Goal: Task Accomplishment & Management: Complete application form

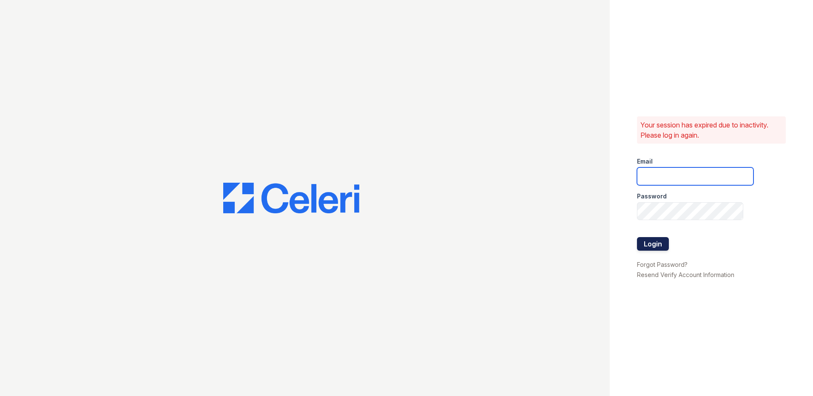
type input "Autumncreek.pm@cafmanagement.com"
click at [654, 243] on button "Login" at bounding box center [653, 244] width 32 height 14
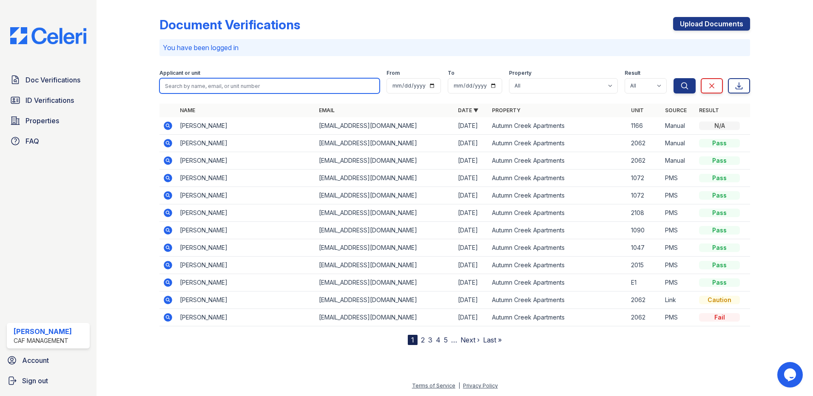
click at [215, 85] on input "search" at bounding box center [269, 85] width 220 height 15
type input "2045"
click at [673, 78] on button "Search" at bounding box center [684, 85] width 22 height 15
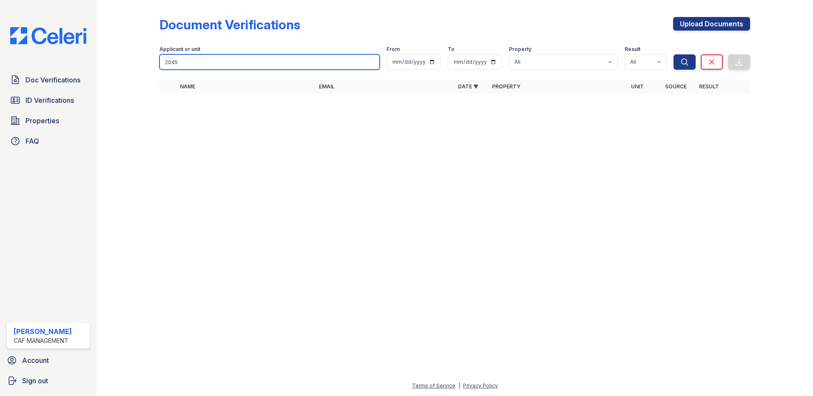
click at [195, 68] on input "2045" at bounding box center [269, 61] width 220 height 15
type input "ath"
click at [673, 54] on button "Search" at bounding box center [684, 61] width 22 height 15
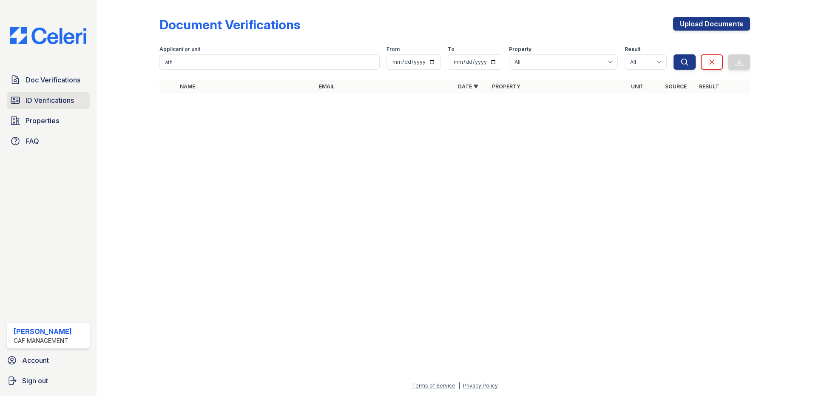
click at [51, 99] on span "ID Verifications" at bounding box center [50, 100] width 48 height 10
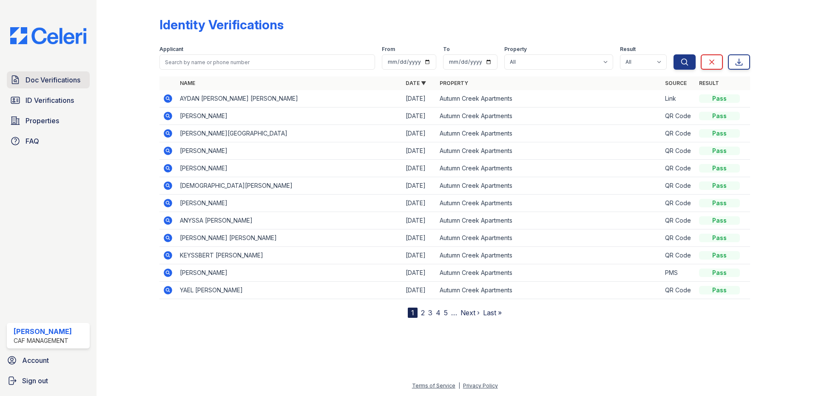
click at [62, 78] on span "Doc Verifications" at bounding box center [53, 80] width 55 height 10
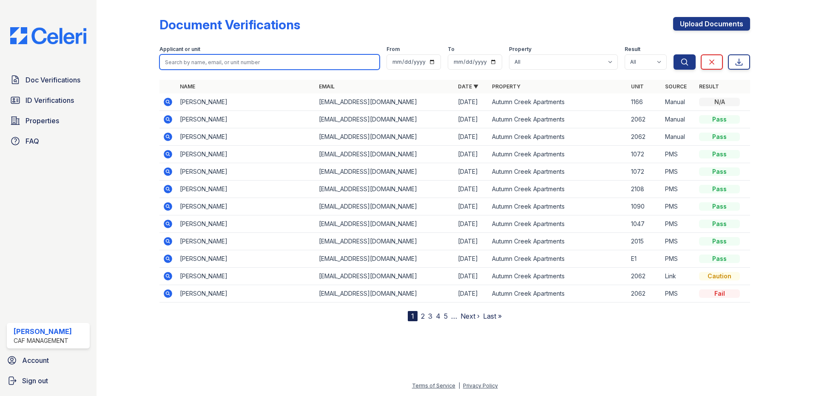
click at [199, 62] on input "search" at bounding box center [269, 61] width 220 height 15
type input "ath"
click at [673, 54] on button "Search" at bounding box center [684, 61] width 22 height 15
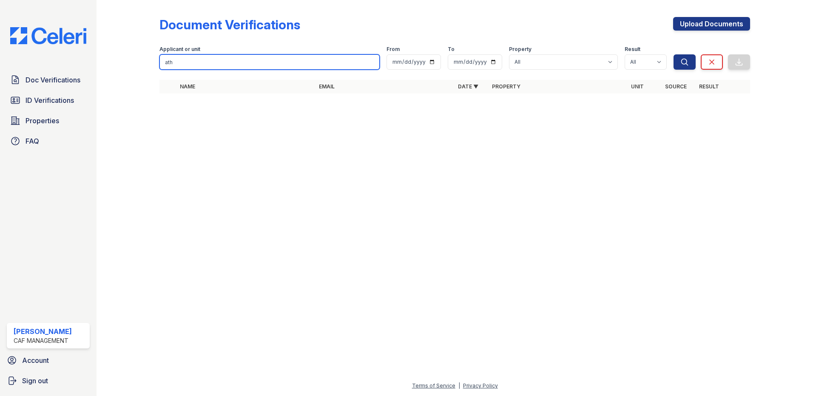
click at [199, 62] on input "ath" at bounding box center [269, 61] width 220 height 15
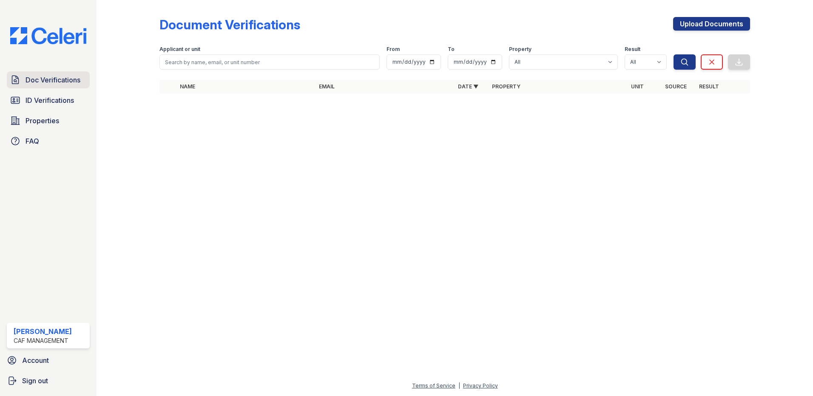
click at [60, 80] on span "Doc Verifications" at bounding box center [53, 80] width 55 height 10
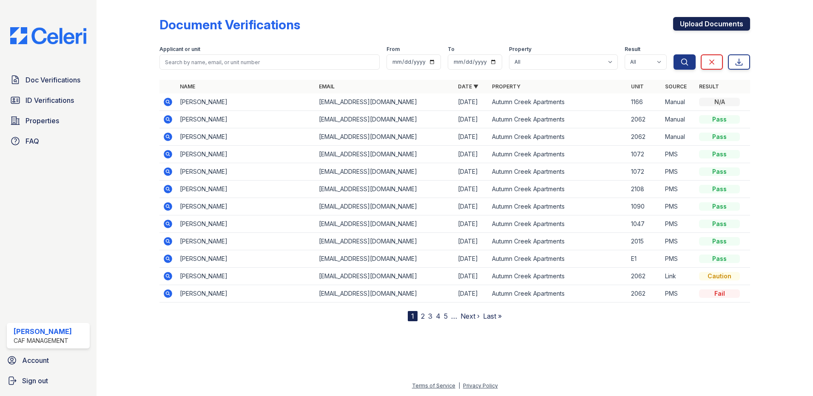
click at [718, 27] on link "Upload Documents" at bounding box center [711, 24] width 77 height 14
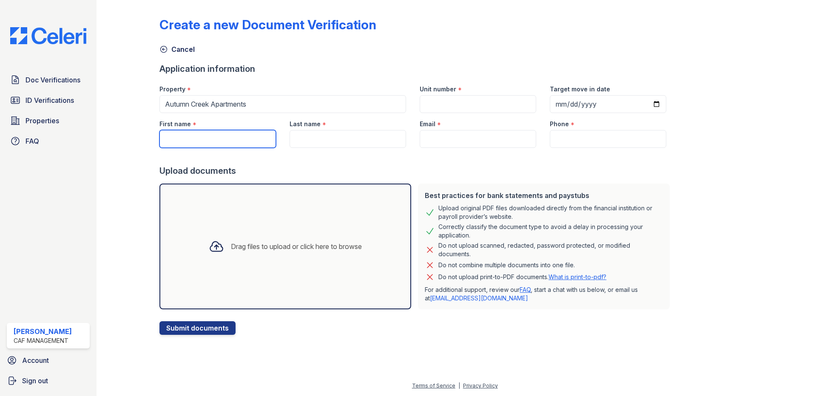
click at [241, 137] on input "First name" at bounding box center [217, 139] width 116 height 18
type input "athena"
click at [303, 144] on input "Last name" at bounding box center [347, 139] width 116 height 18
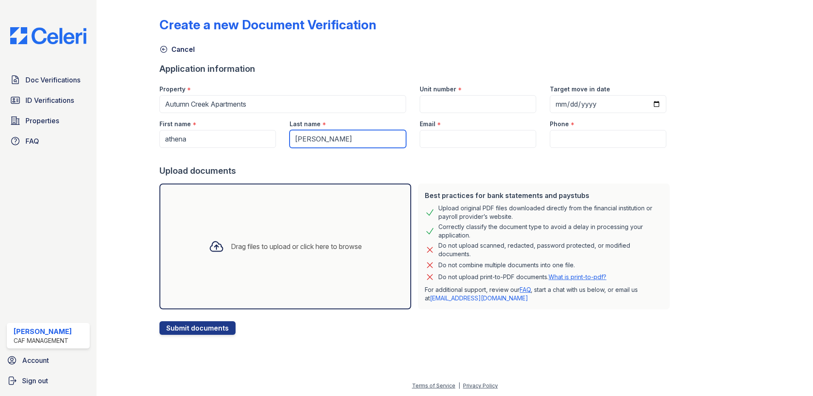
type input "linares"
click at [454, 146] on input "Email" at bounding box center [478, 139] width 116 height 18
click at [454, 103] on input "Unit number" at bounding box center [478, 104] width 116 height 18
type input "2045"
click at [447, 140] on input "Email" at bounding box center [478, 139] width 116 height 18
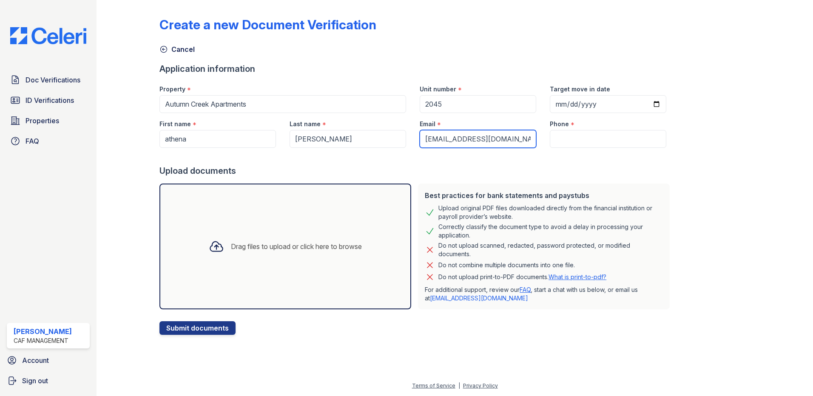
type input "aalinar20@gmmail.com"
click at [572, 146] on input "Phone" at bounding box center [608, 139] width 116 height 18
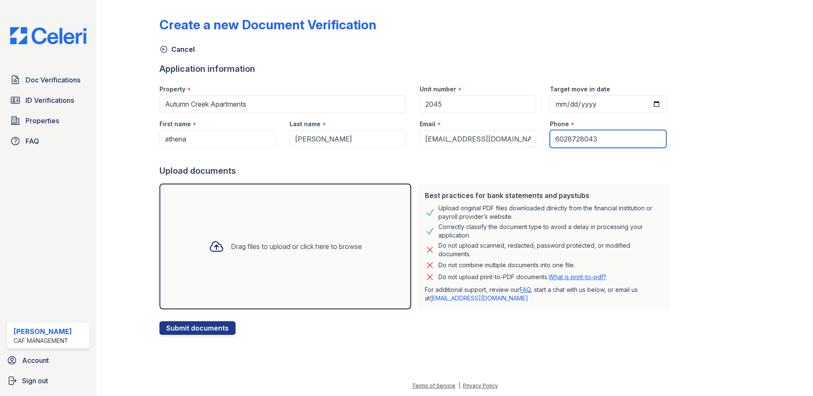
type input "6028728043"
click at [643, 117] on div "Phone *" at bounding box center [608, 121] width 116 height 17
click at [221, 245] on div at bounding box center [216, 246] width 22 height 22
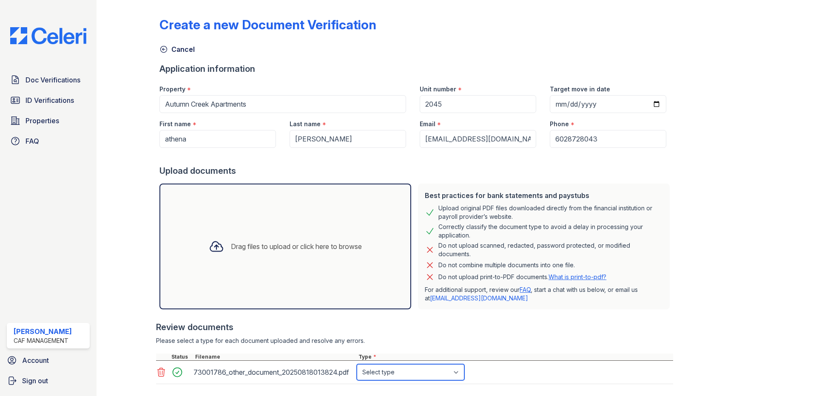
click at [427, 372] on select "Select type Paystub Bank Statement Offer Letter Tax Documents Benefit Award Let…" at bounding box center [411, 372] width 108 height 16
select select "paystub"
click at [357, 364] on select "Select type Paystub Bank Statement Offer Letter Tax Documents Benefit Award Let…" at bounding box center [411, 372] width 108 height 16
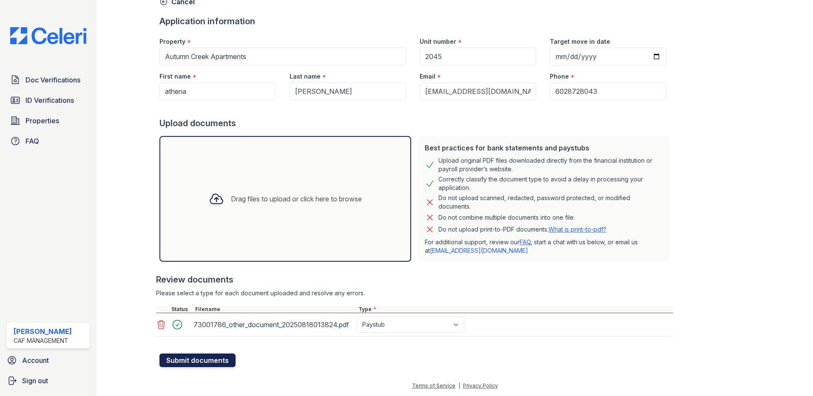
click at [200, 363] on button "Submit documents" at bounding box center [197, 361] width 76 height 14
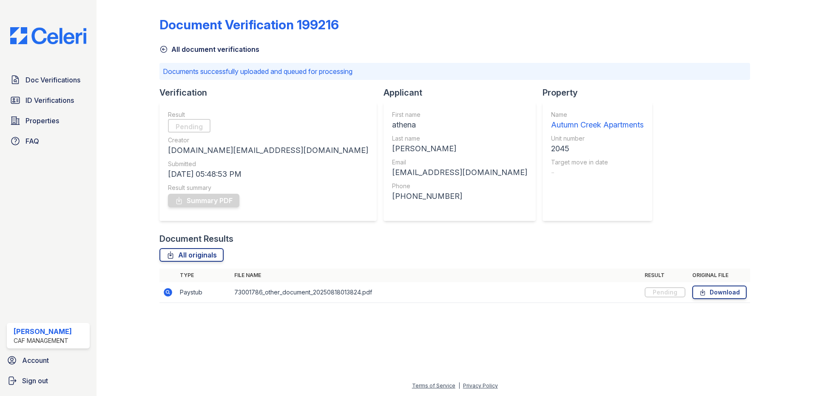
click at [172, 297] on icon at bounding box center [168, 292] width 10 height 10
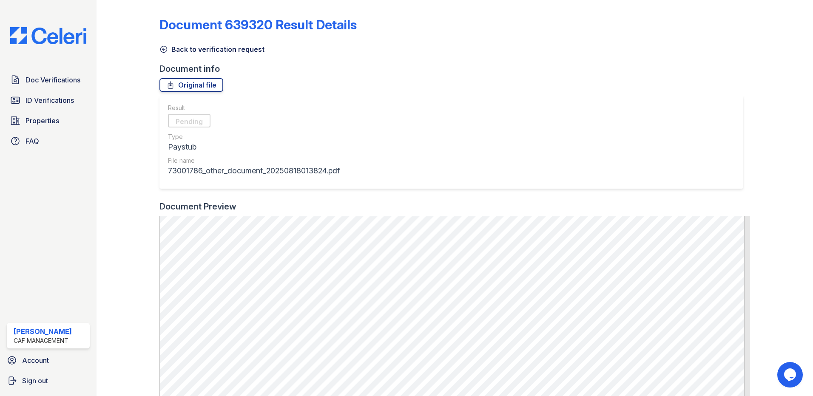
click at [479, 140] on div "Result Pending Type Paystub File name 73001786_other_document_20250818013824.pdf" at bounding box center [451, 142] width 584 height 94
